Goal: Navigation & Orientation: Find specific page/section

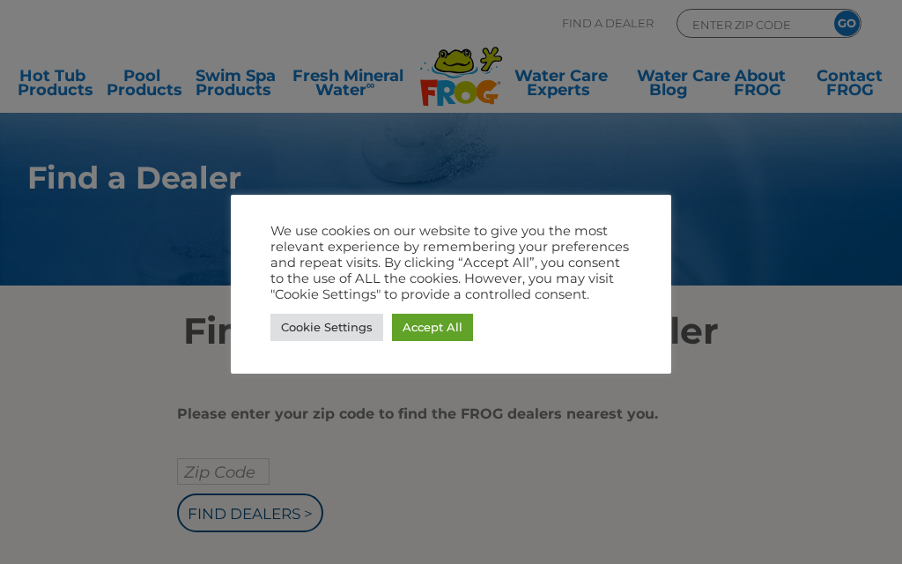
click at [432, 326] on link "Accept All" at bounding box center [432, 327] width 81 height 27
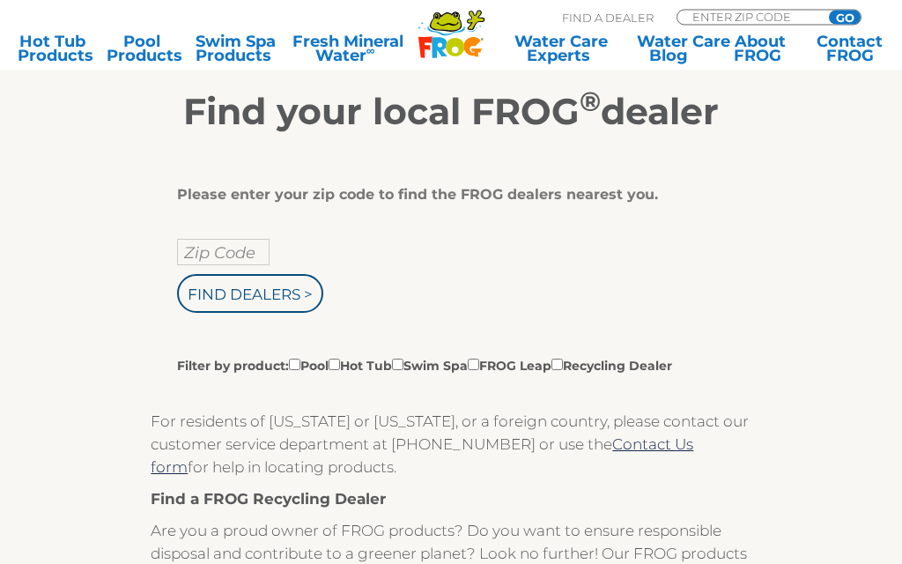
scroll to position [216, 0]
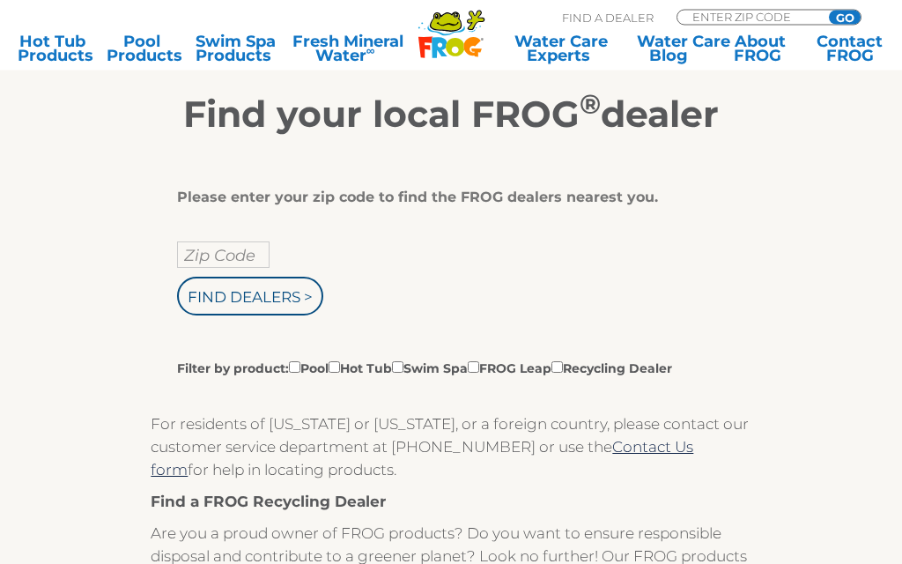
click at [211, 262] on input "Zip Code" at bounding box center [223, 255] width 93 height 26
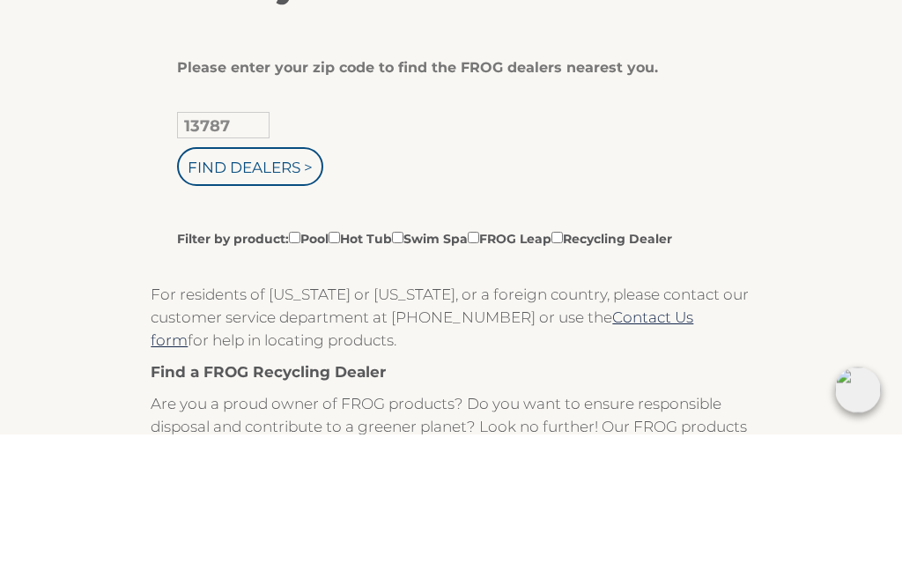
type input "13787"
click at [211, 278] on input "Find Dealers >" at bounding box center [250, 297] width 146 height 39
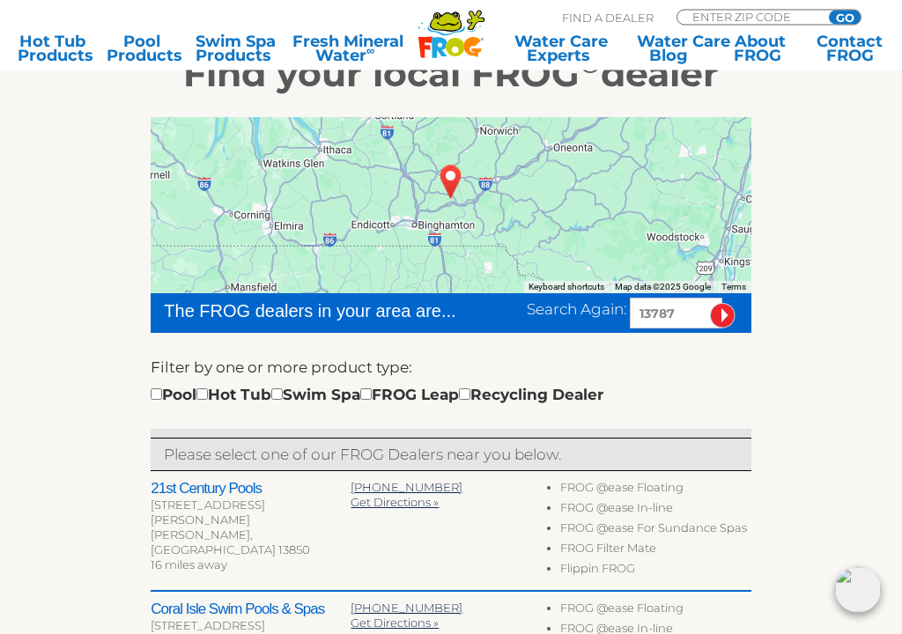
scroll to position [359, 0]
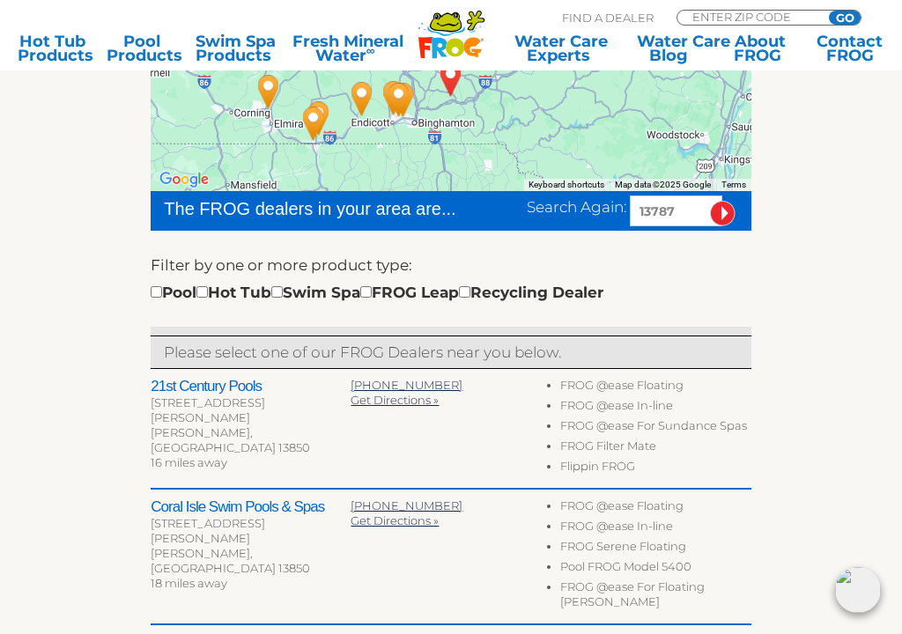
click at [208, 298] on input "checkbox" at bounding box center [201, 291] width 11 height 11
checkbox input "true"
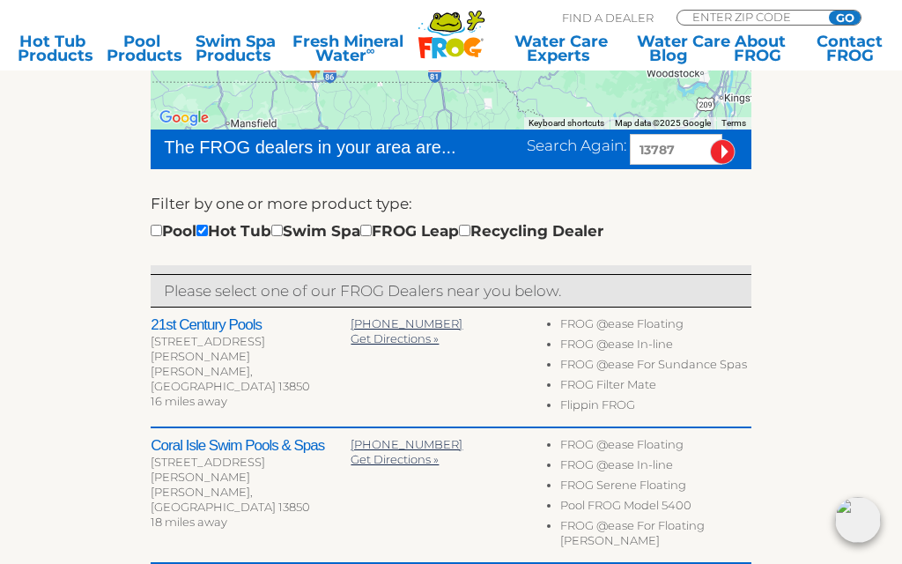
scroll to position [420, 0]
click at [197, 452] on h2 "Coral Isle Swim Pools & Spas" at bounding box center [251, 447] width 200 height 18
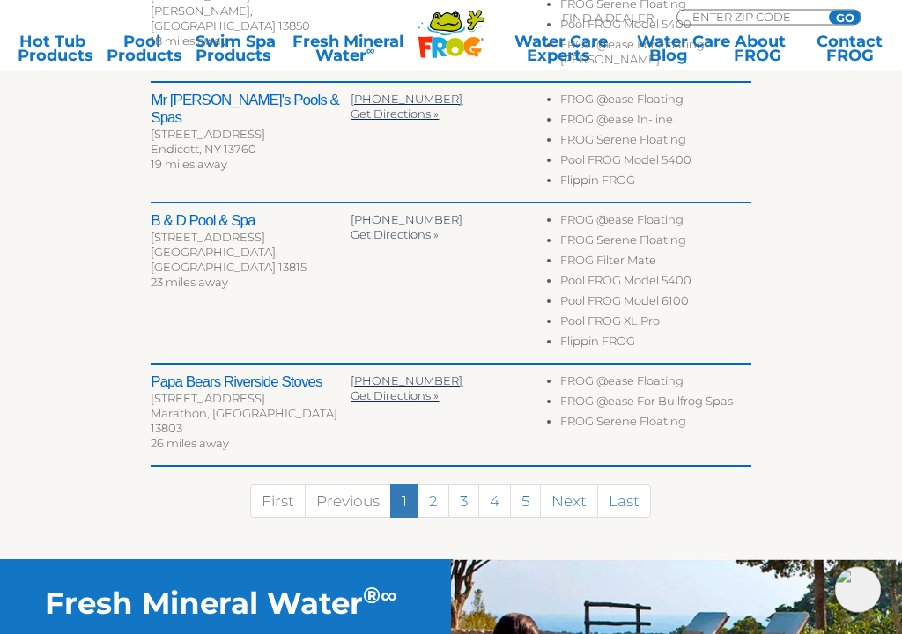
scroll to position [902, 0]
click at [430, 485] on link "2" at bounding box center [434, 501] width 32 height 33
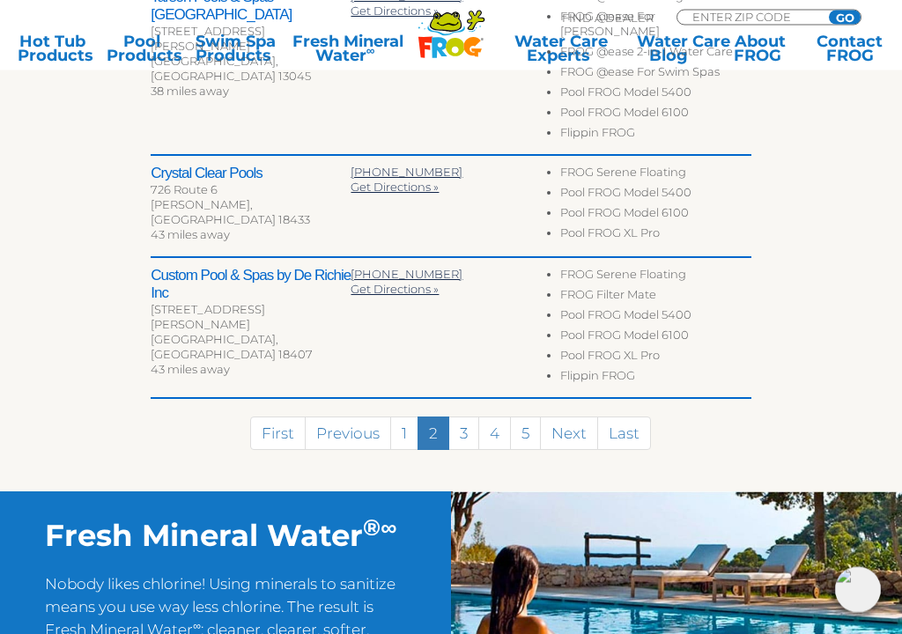
scroll to position [989, 0]
click at [465, 417] on link "3" at bounding box center [463, 433] width 31 height 33
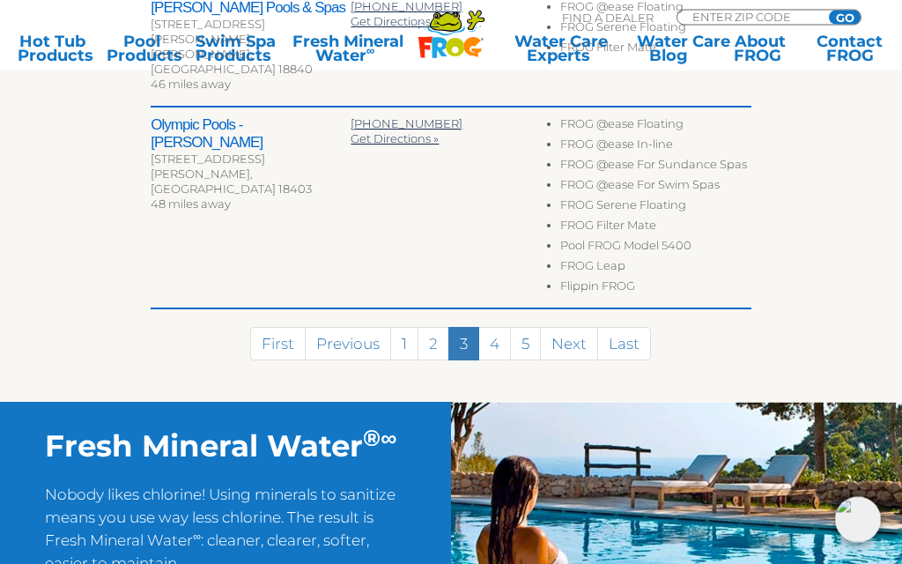
scroll to position [1102, 0]
click at [500, 327] on link "4" at bounding box center [494, 343] width 33 height 33
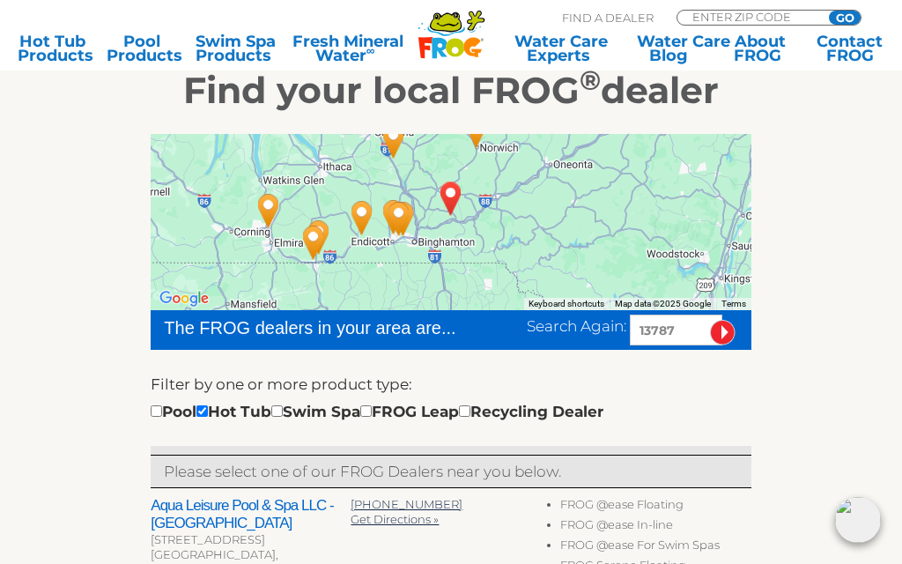
scroll to position [239, 0]
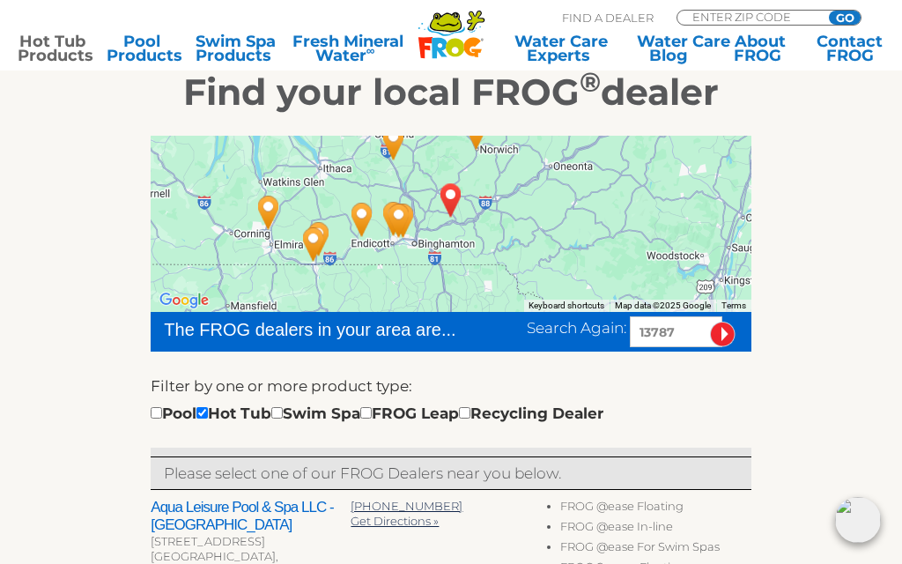
click at [47, 61] on link "Hot Tub Products" at bounding box center [53, 48] width 70 height 28
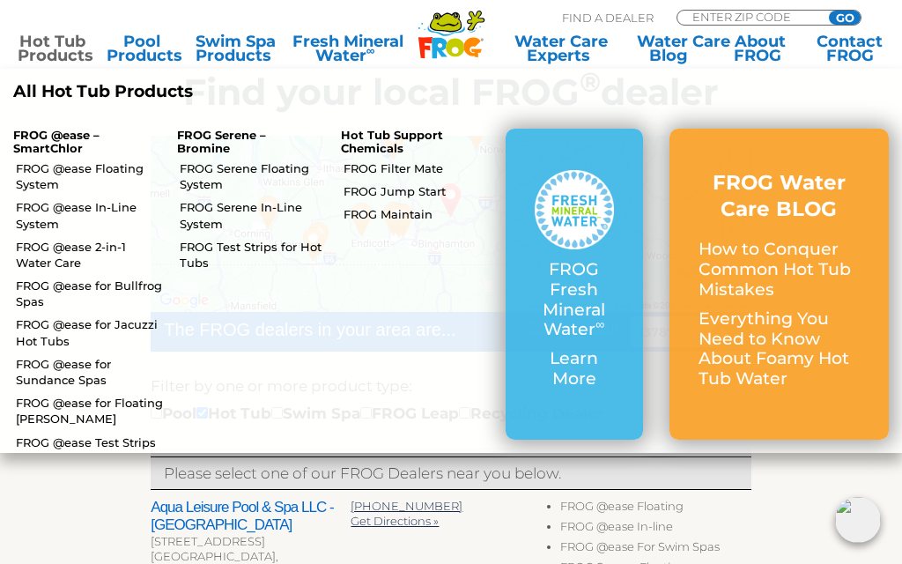
click at [36, 176] on link "FROG @ease Floating System" at bounding box center [90, 176] width 148 height 32
